Goal: Entertainment & Leisure: Consume media (video, audio)

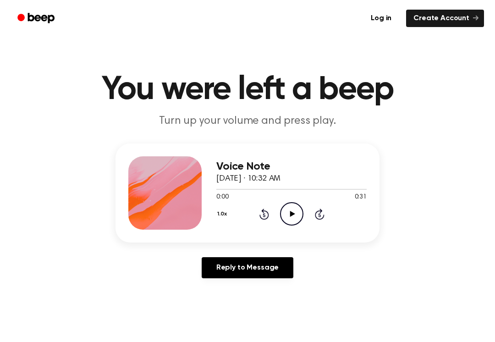
click at [293, 229] on div "Voice Note [DATE] · 10:32 AM 0:00 0:31 Your browser does not support the [objec…" at bounding box center [291, 192] width 150 height 73
click at [299, 210] on icon "Play Audio" at bounding box center [291, 213] width 23 height 23
click at [289, 214] on icon "Pause Audio" at bounding box center [291, 213] width 23 height 23
click at [290, 216] on icon at bounding box center [292, 214] width 5 height 6
click at [294, 205] on icon "Pause Audio" at bounding box center [291, 213] width 23 height 23
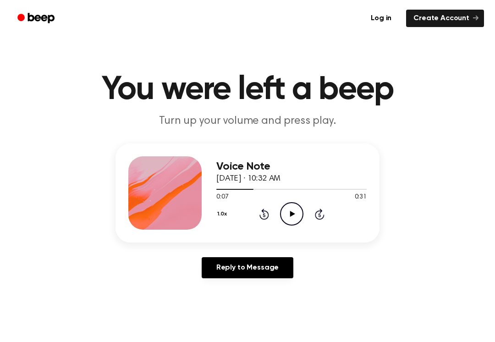
click at [268, 208] on icon "Rewind 5 seconds" at bounding box center [264, 214] width 10 height 12
click at [268, 210] on icon "Rewind 5 seconds" at bounding box center [264, 214] width 10 height 12
click at [296, 217] on icon "Play Audio" at bounding box center [291, 213] width 23 height 23
click at [299, 217] on icon "Pause Audio" at bounding box center [291, 213] width 23 height 23
click at [267, 211] on icon "Rewind 5 seconds" at bounding box center [264, 214] width 10 height 12
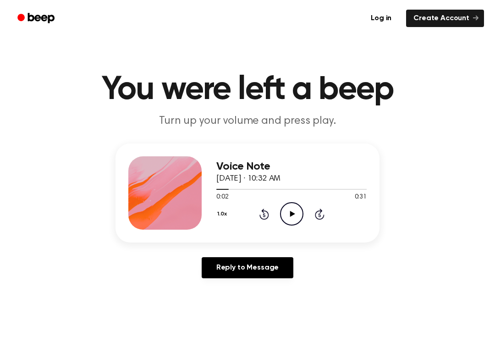
click at [304, 219] on div "1.0x Rewind 5 seconds Play Audio Skip 5 seconds" at bounding box center [291, 213] width 150 height 23
click at [295, 211] on icon "Play Audio" at bounding box center [291, 213] width 23 height 23
click at [294, 223] on icon "Pause Audio" at bounding box center [291, 213] width 23 height 23
click at [291, 211] on icon "Play Audio" at bounding box center [291, 213] width 23 height 23
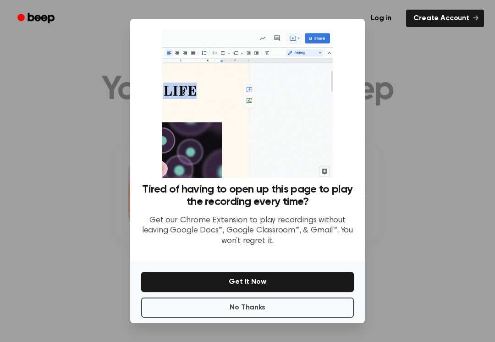
click at [459, 175] on div at bounding box center [247, 171] width 495 height 342
click at [427, 198] on div at bounding box center [247, 171] width 495 height 342
click at [418, 207] on div at bounding box center [247, 171] width 495 height 342
click at [419, 209] on div at bounding box center [247, 171] width 495 height 342
click at [422, 210] on div at bounding box center [247, 171] width 495 height 342
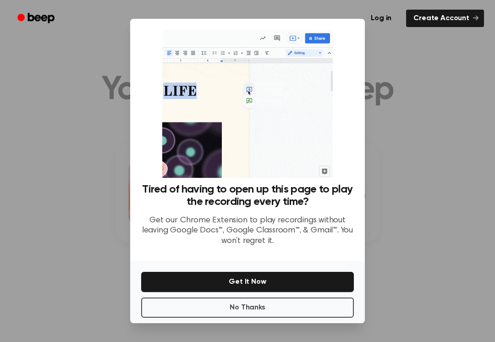
click at [419, 210] on div at bounding box center [247, 171] width 495 height 342
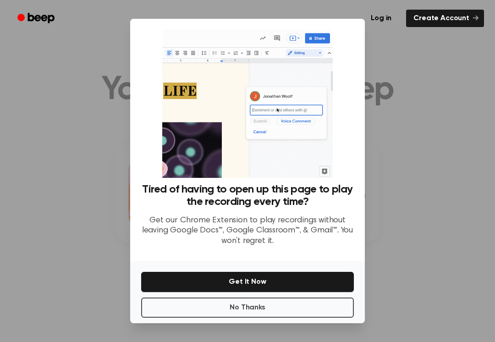
click at [422, 209] on div at bounding box center [247, 171] width 495 height 342
click at [405, 210] on div at bounding box center [247, 171] width 495 height 342
click at [404, 210] on div at bounding box center [247, 171] width 495 height 342
click at [305, 313] on button "No Thanks" at bounding box center [247, 307] width 213 height 20
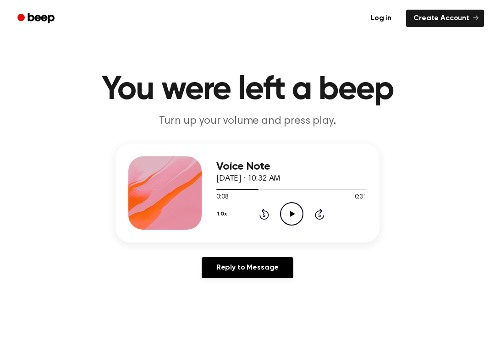
click at [290, 226] on div "Voice Note [DATE] · 10:32 AM 0:08 0:31 Your browser does not support the [objec…" at bounding box center [291, 192] width 150 height 73
click at [297, 223] on icon "Play Audio" at bounding box center [291, 213] width 23 height 23
click at [292, 212] on icon at bounding box center [292, 214] width 4 height 6
click at [293, 214] on icon at bounding box center [292, 214] width 5 height 6
click at [290, 216] on icon at bounding box center [292, 214] width 4 height 6
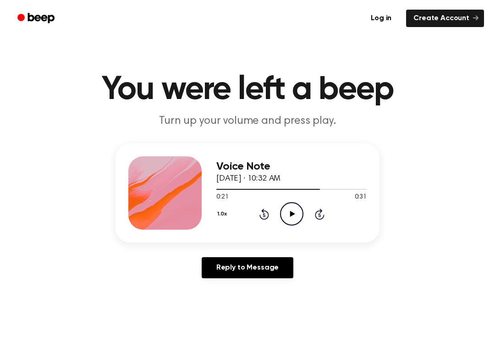
click at [291, 224] on icon "Play Audio" at bounding box center [291, 213] width 23 height 23
click at [295, 218] on icon "Pause Audio" at bounding box center [291, 213] width 23 height 23
click at [289, 212] on icon "Play Audio" at bounding box center [291, 213] width 23 height 23
click at [294, 213] on icon "Pause Audio" at bounding box center [291, 213] width 23 height 23
click at [284, 220] on icon "Play Audio" at bounding box center [291, 213] width 23 height 23
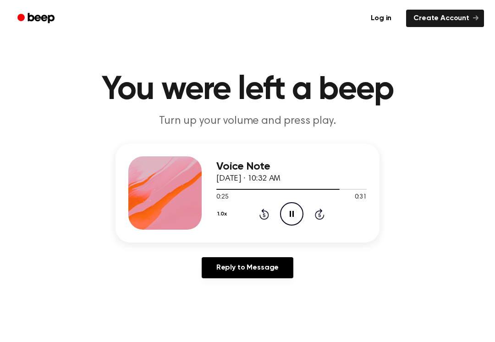
click at [269, 217] on icon at bounding box center [264, 214] width 10 height 11
click at [264, 217] on icon "Rewind 5 seconds" at bounding box center [264, 214] width 10 height 12
click at [295, 209] on icon "Pause Audio" at bounding box center [291, 213] width 23 height 23
click at [252, 220] on div "1.0x Rewind 5 seconds Play Audio Skip 5 seconds" at bounding box center [291, 213] width 150 height 23
click at [251, 219] on div "1.0x Rewind 5 seconds Play Audio Skip 5 seconds" at bounding box center [291, 213] width 150 height 23
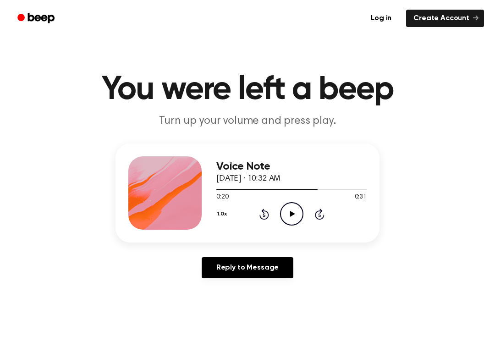
click at [291, 216] on icon "Play Audio" at bounding box center [291, 213] width 23 height 23
click at [265, 213] on icon "Rewind 5 seconds" at bounding box center [264, 214] width 10 height 12
click at [284, 221] on icon "Pause Audio" at bounding box center [291, 213] width 23 height 23
click at [285, 210] on icon "Play Audio" at bounding box center [291, 213] width 23 height 23
click at [293, 214] on icon at bounding box center [292, 214] width 4 height 6
